Goal: Find specific page/section: Find specific page/section

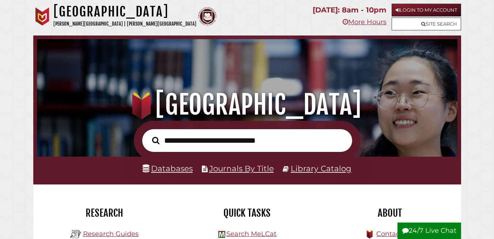
scroll to position [139, 417]
click at [174, 170] on link "Databases" at bounding box center [168, 169] width 50 height 10
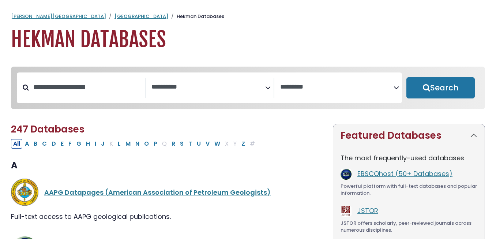
select select "Database Subject Filter"
select select "Database Vendors Filter"
click at [213, 83] on textarea "Search" at bounding box center [208, 87] width 114 height 8
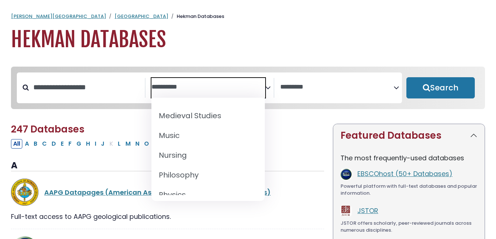
scroll to position [555, 0]
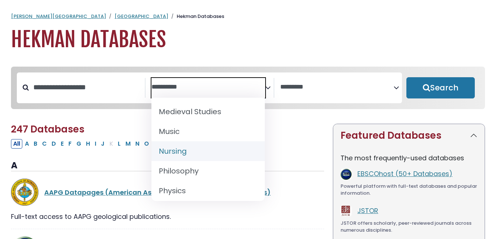
select select "*****"
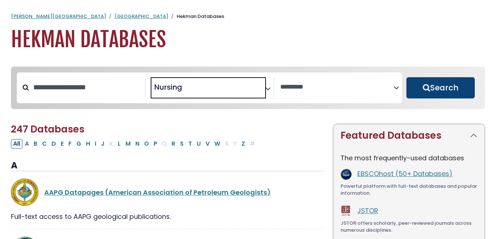
click at [439, 93] on button "Search" at bounding box center [441, 87] width 68 height 21
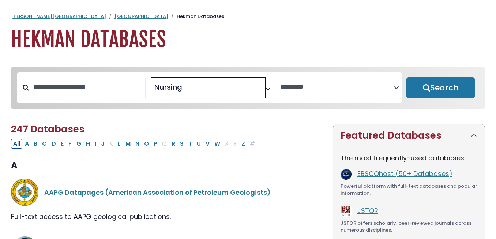
select select "Database Vendors Filter"
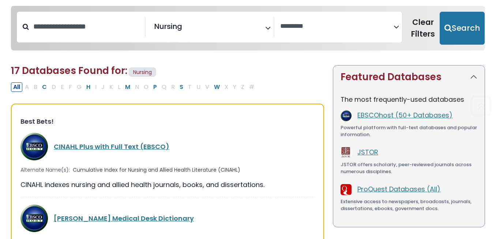
scroll to position [153, 0]
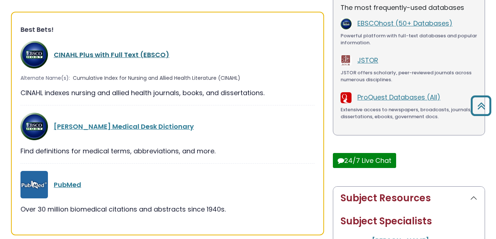
click at [151, 54] on link "CINAHL Plus with Full Text (EBSCO)" at bounding box center [112, 54] width 116 height 9
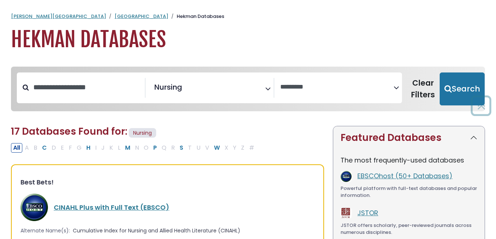
select select "Database Vendors Filter"
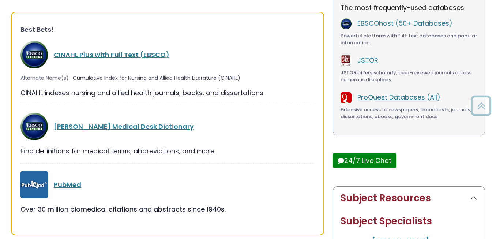
scroll to position [285, 0]
click at [104, 52] on link "CINAHL Plus with Full Text (EBSCO)" at bounding box center [112, 54] width 116 height 9
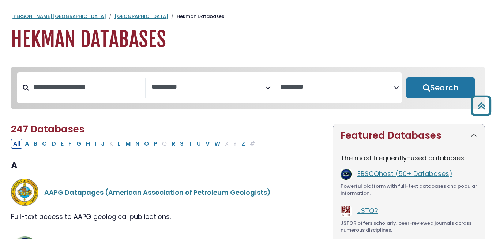
select select "Database Subject Filter"
select select "Database Vendors Filter"
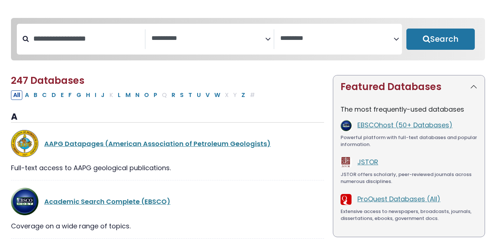
click at [191, 32] on span "Search filters" at bounding box center [208, 39] width 114 height 20
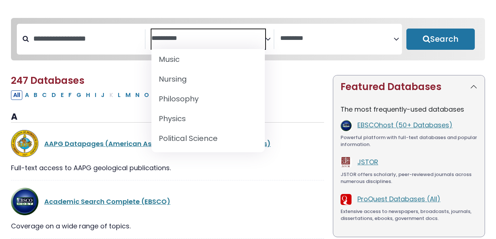
scroll to position [592, 0]
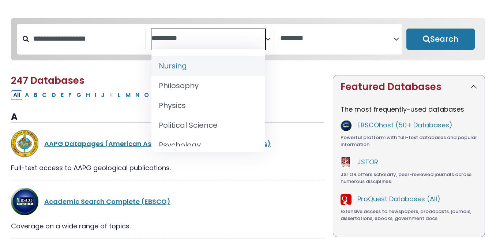
select select "*****"
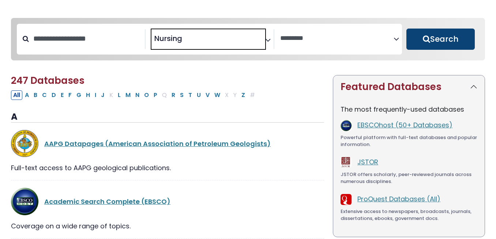
click at [439, 50] on button "Search" at bounding box center [441, 39] width 68 height 21
select select "Database Vendors Filter"
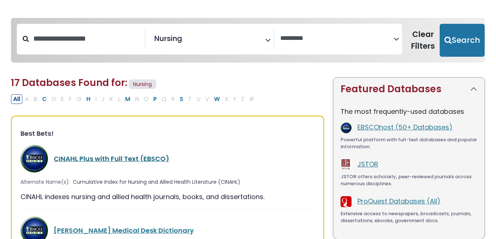
click at [151, 159] on link "CINAHL Plus with Full Text (EBSCO)" at bounding box center [112, 158] width 116 height 9
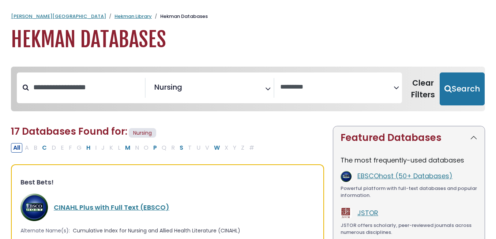
select select "Database Vendors Filter"
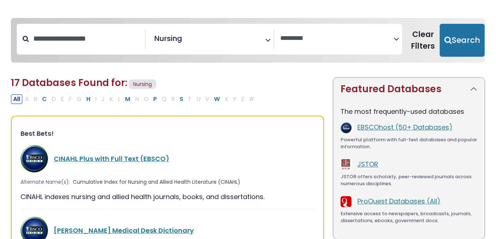
scroll to position [285, 0]
click at [131, 158] on link "CINAHL Plus with Full Text (EBSCO)" at bounding box center [112, 158] width 116 height 9
